Goal: Task Accomplishment & Management: Manage account settings

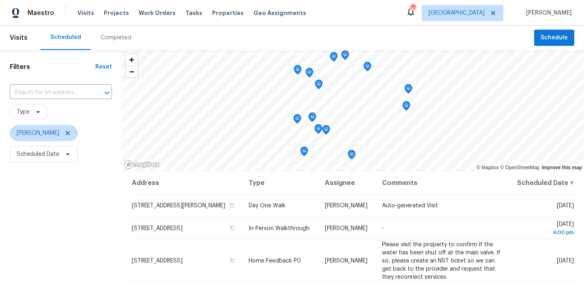
scroll to position [83, 0]
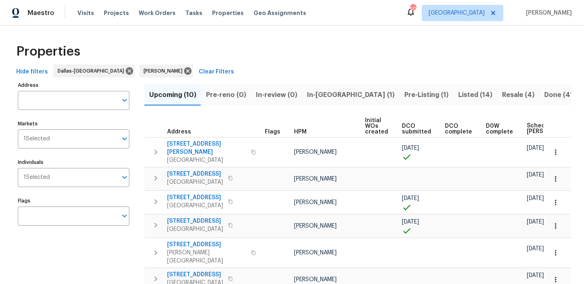
scroll to position [0, 30]
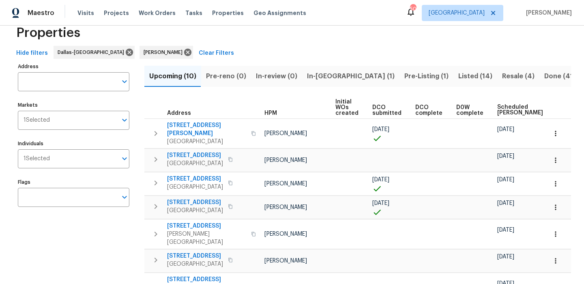
click at [459, 77] on span "Listed (14)" at bounding box center [476, 76] width 34 height 11
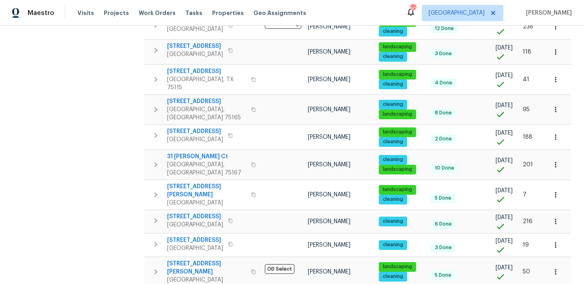
scroll to position [241, 0]
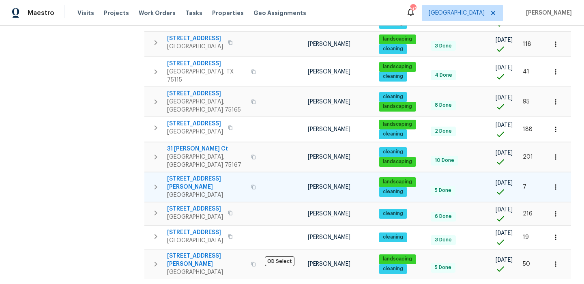
click at [251, 185] on icon "button" at bounding box center [253, 187] width 5 height 5
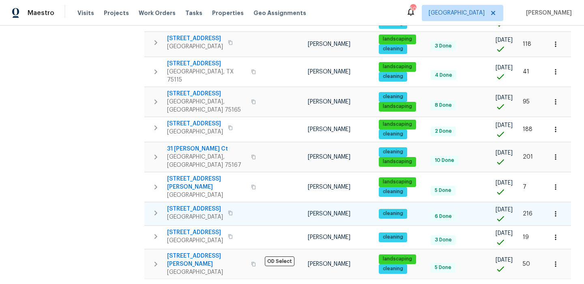
click at [226, 207] on button "button" at bounding box center [231, 212] width 10 height 11
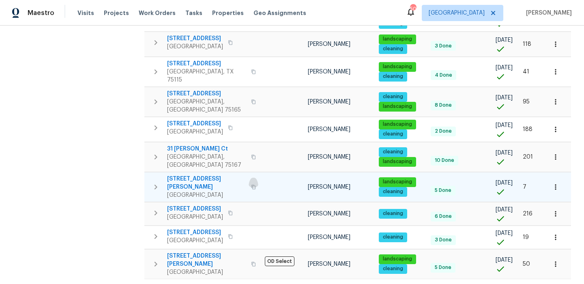
click at [251, 185] on icon "button" at bounding box center [253, 187] width 5 height 5
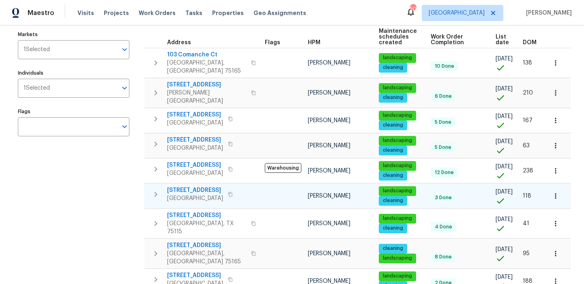
scroll to position [87, 0]
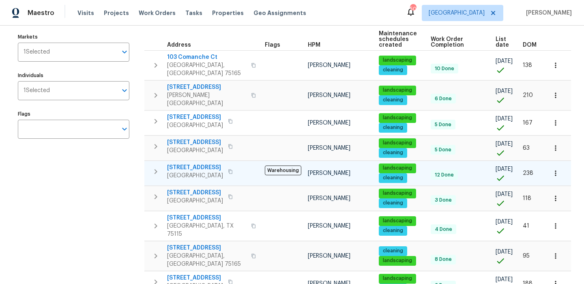
click at [229, 166] on button "button" at bounding box center [231, 171] width 10 height 11
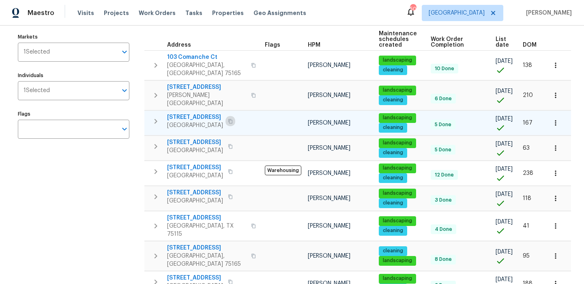
click at [233, 119] on icon "button" at bounding box center [230, 121] width 4 height 4
